Goal: Information Seeking & Learning: Learn about a topic

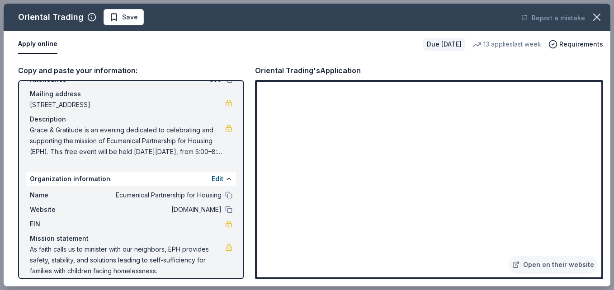
scroll to position [70, 0]
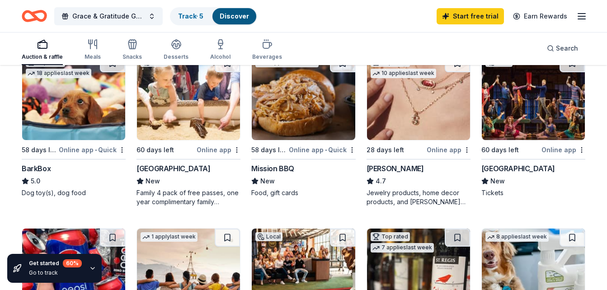
scroll to position [271, 0]
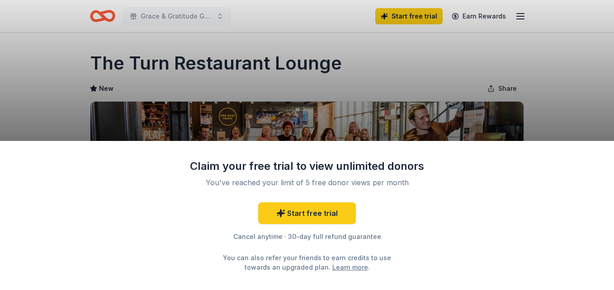
scroll to position [181, 0]
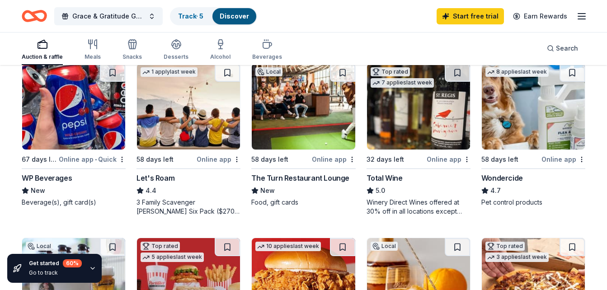
scroll to position [498, 0]
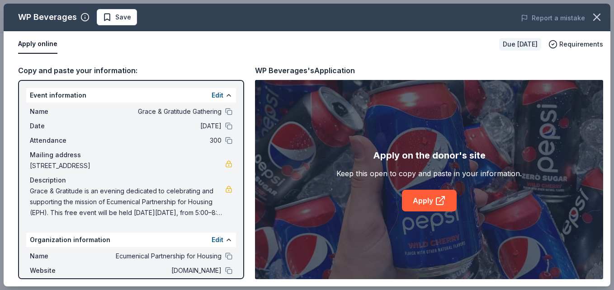
scroll to position [226, 0]
